Goal: Find specific page/section: Find specific page/section

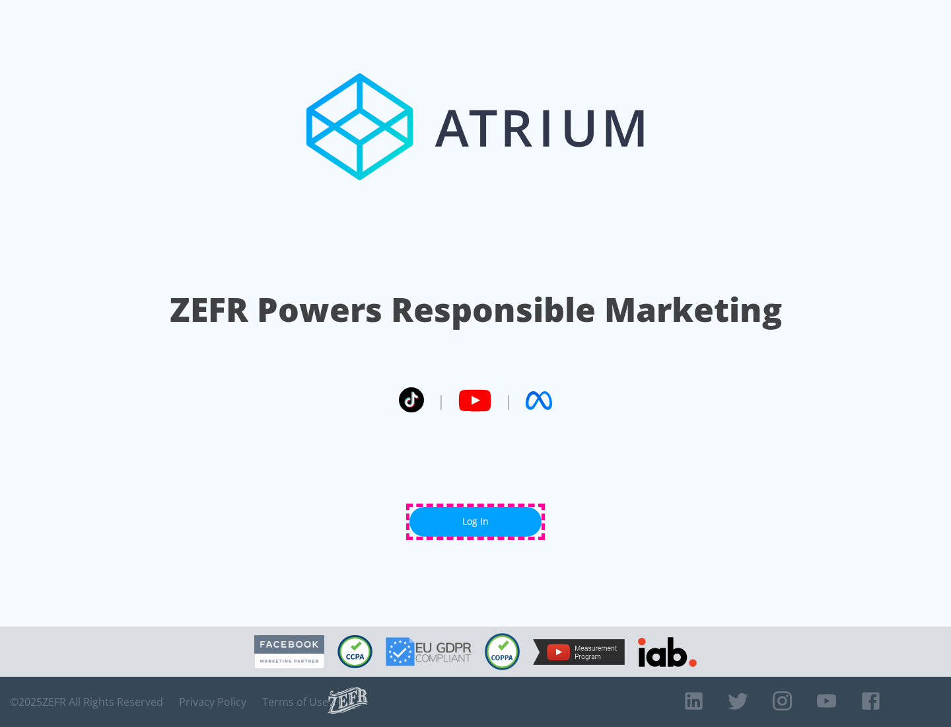
click at [476, 521] on link "Log In" at bounding box center [475, 522] width 132 height 30
